Goal: Task Accomplishment & Management: Use online tool/utility

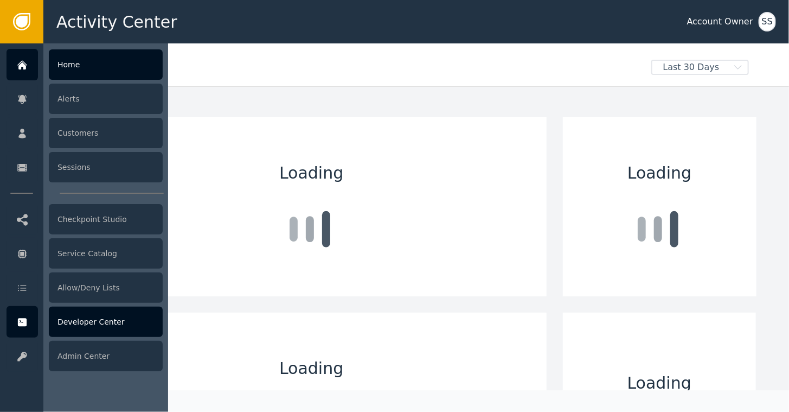
click at [81, 323] on div "Developer Center" at bounding box center [106, 321] width 114 height 30
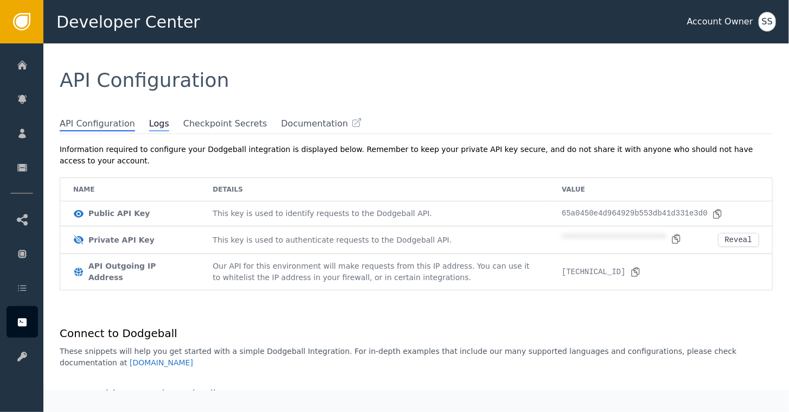
click at [152, 121] on span "Logs" at bounding box center [159, 124] width 20 height 14
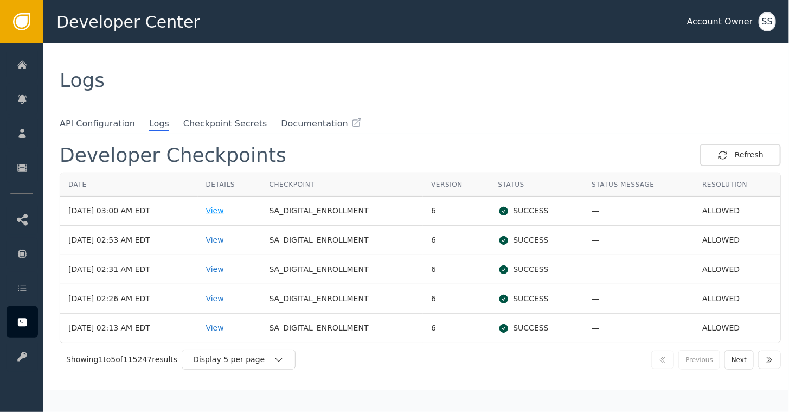
click at [229, 211] on div "View" at bounding box center [229, 210] width 47 height 11
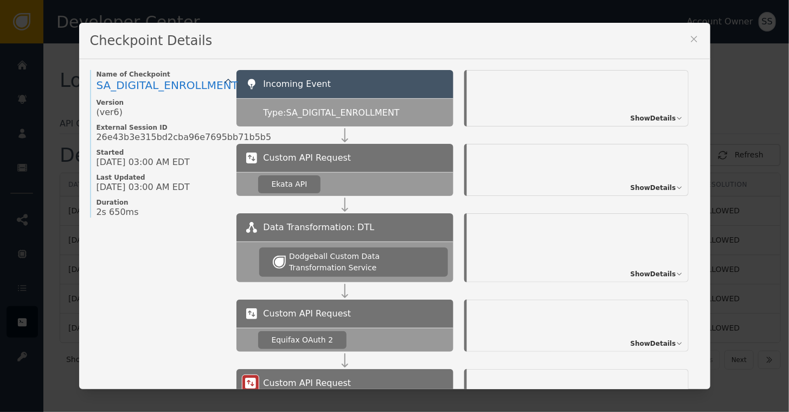
click at [648, 120] on span "Show Details" at bounding box center [654, 118] width 46 height 10
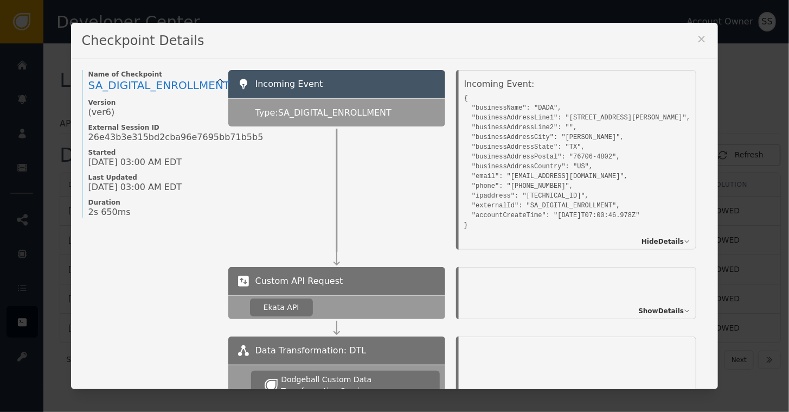
click at [638, 154] on pre "{ "businessName": "DADA", "businessAddressLine1": "[STREET_ADDRESS][PERSON_NAME…" at bounding box center [577, 160] width 227 height 139
click at [591, 162] on pre "{ "businessName": "DADA", "businessAddressLine1": "[STREET_ADDRESS][PERSON_NAME…" at bounding box center [577, 160] width 227 height 139
click at [639, 307] on span "Show Details" at bounding box center [662, 311] width 46 height 10
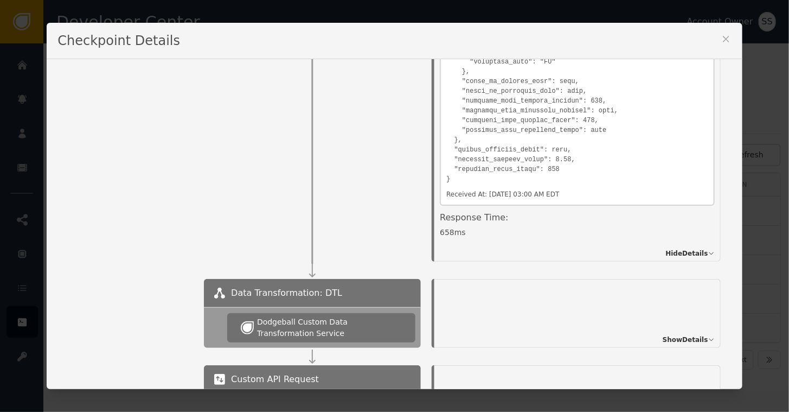
scroll to position [348, 0]
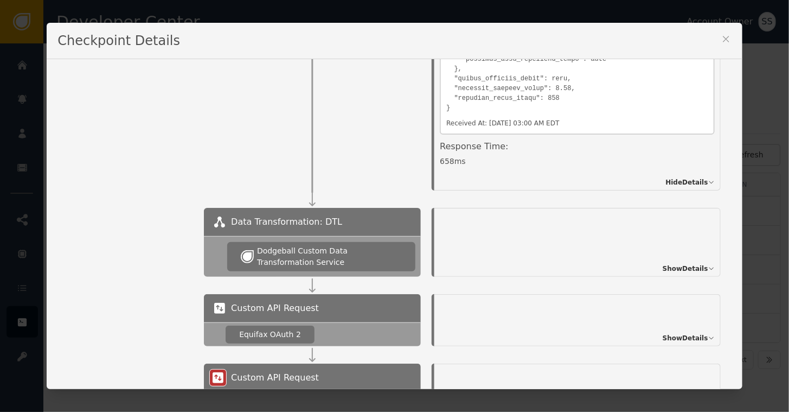
click at [663, 265] on span "Show Details" at bounding box center [686, 269] width 46 height 10
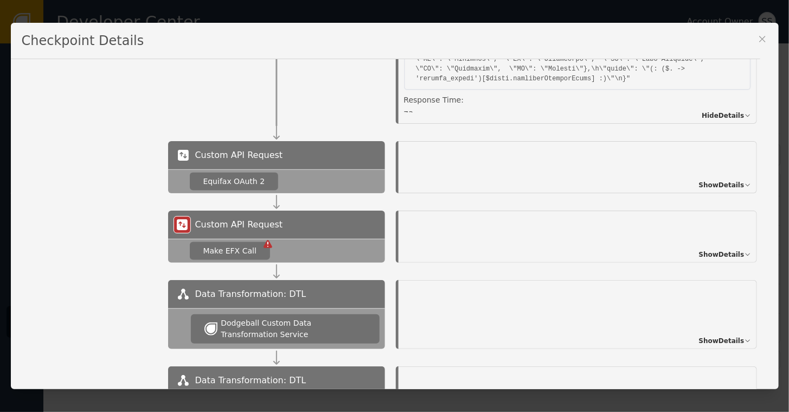
scroll to position [702, 0]
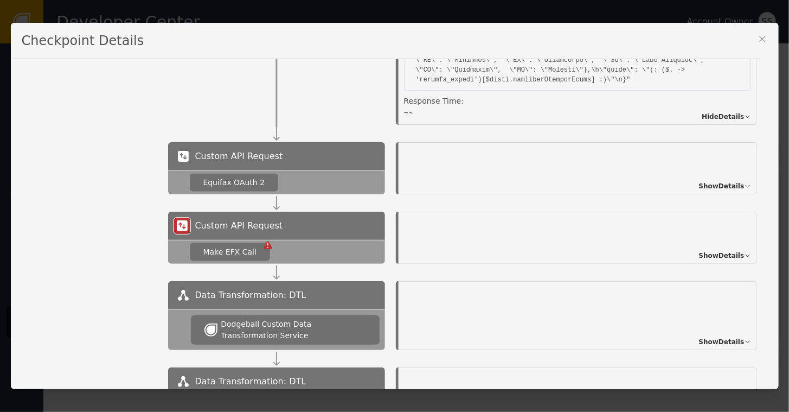
click at [716, 189] on span "Show Details" at bounding box center [722, 186] width 46 height 10
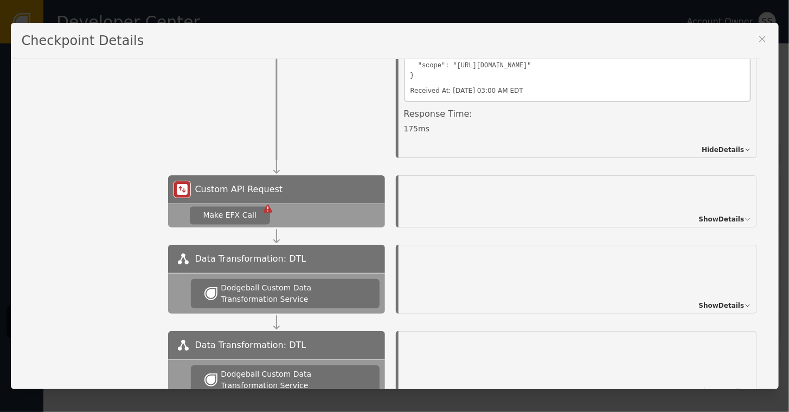
scroll to position [1025, 0]
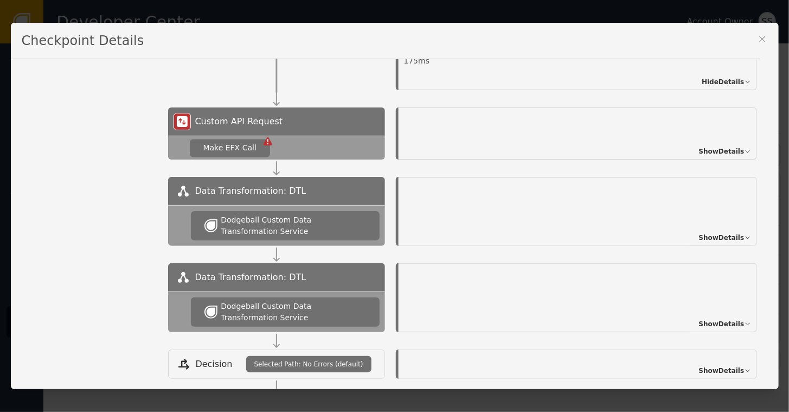
click at [715, 150] on span "Show Details" at bounding box center [722, 151] width 46 height 10
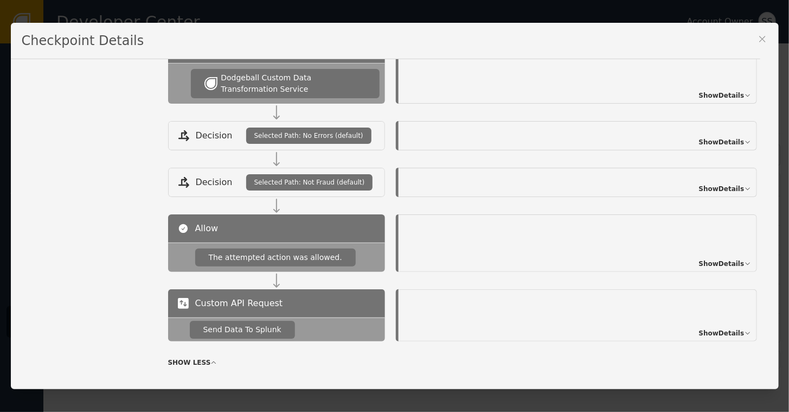
scroll to position [1383, 0]
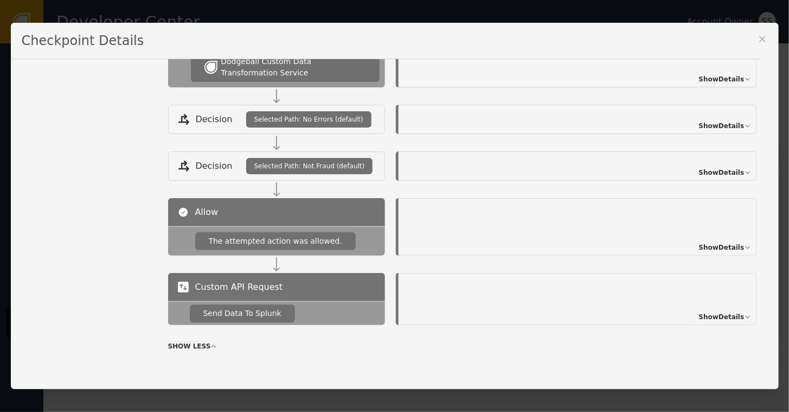
click at [732, 312] on span "Show Details" at bounding box center [722, 317] width 46 height 10
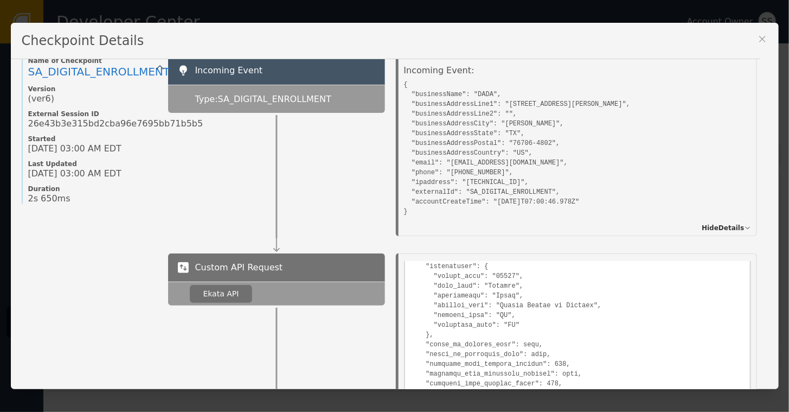
scroll to position [0, 0]
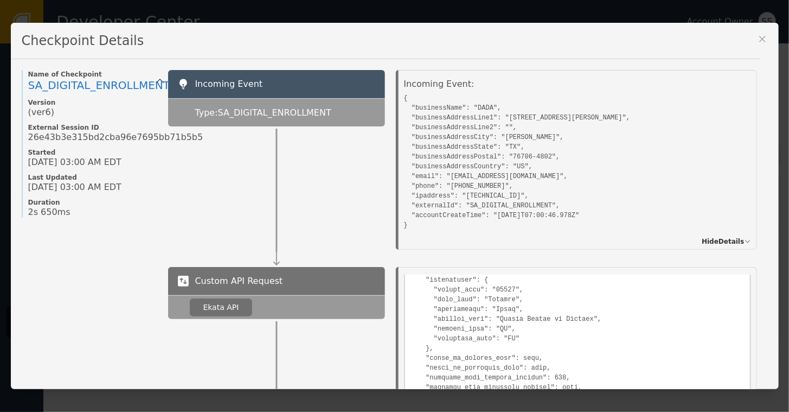
click at [766, 38] on icon at bounding box center [762, 39] width 11 height 11
